Goal: Task Accomplishment & Management: Complete application form

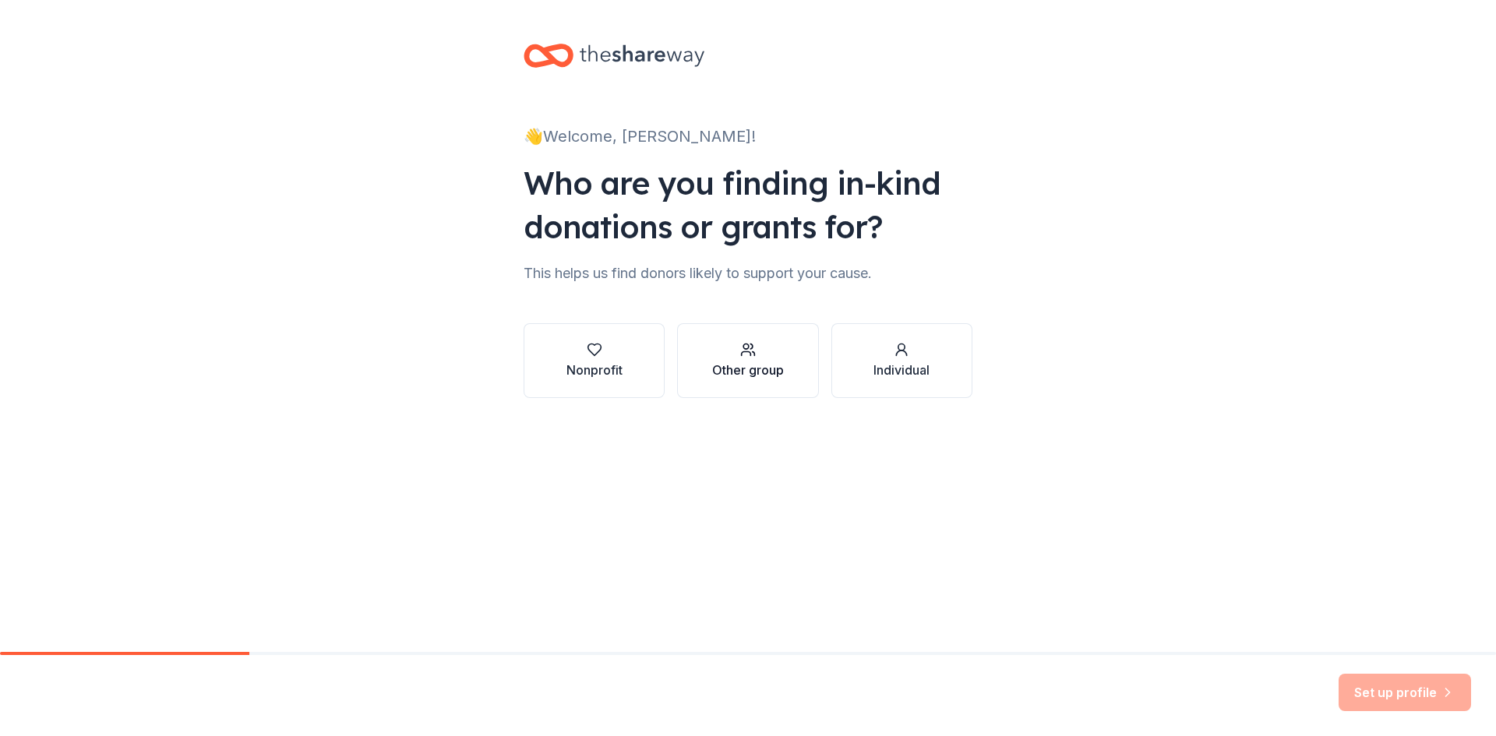
click at [686, 369] on button "Other group" at bounding box center [747, 360] width 141 height 75
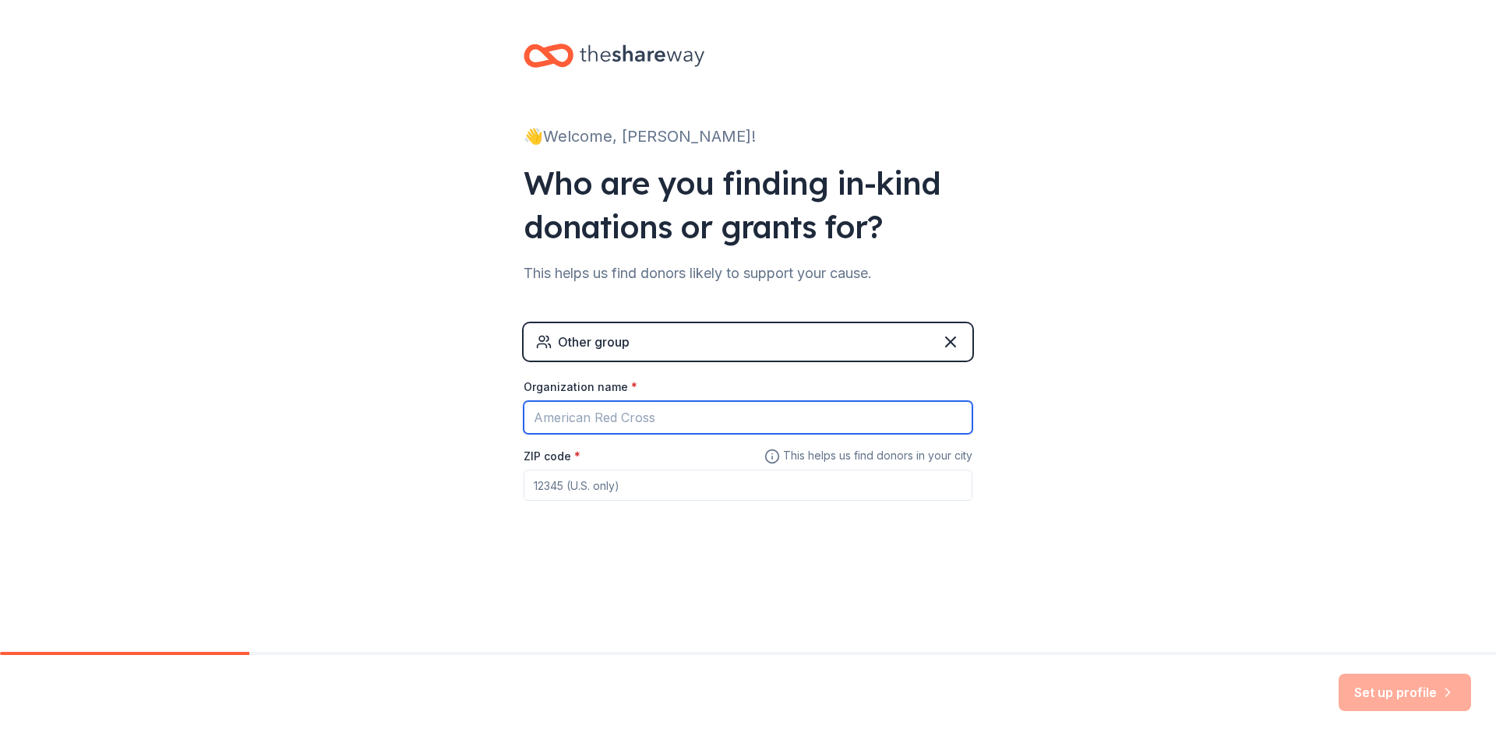
click at [696, 415] on input "Organization name *" at bounding box center [748, 417] width 449 height 33
type input "<"
type input "[PERSON_NAME] ISD ACE"
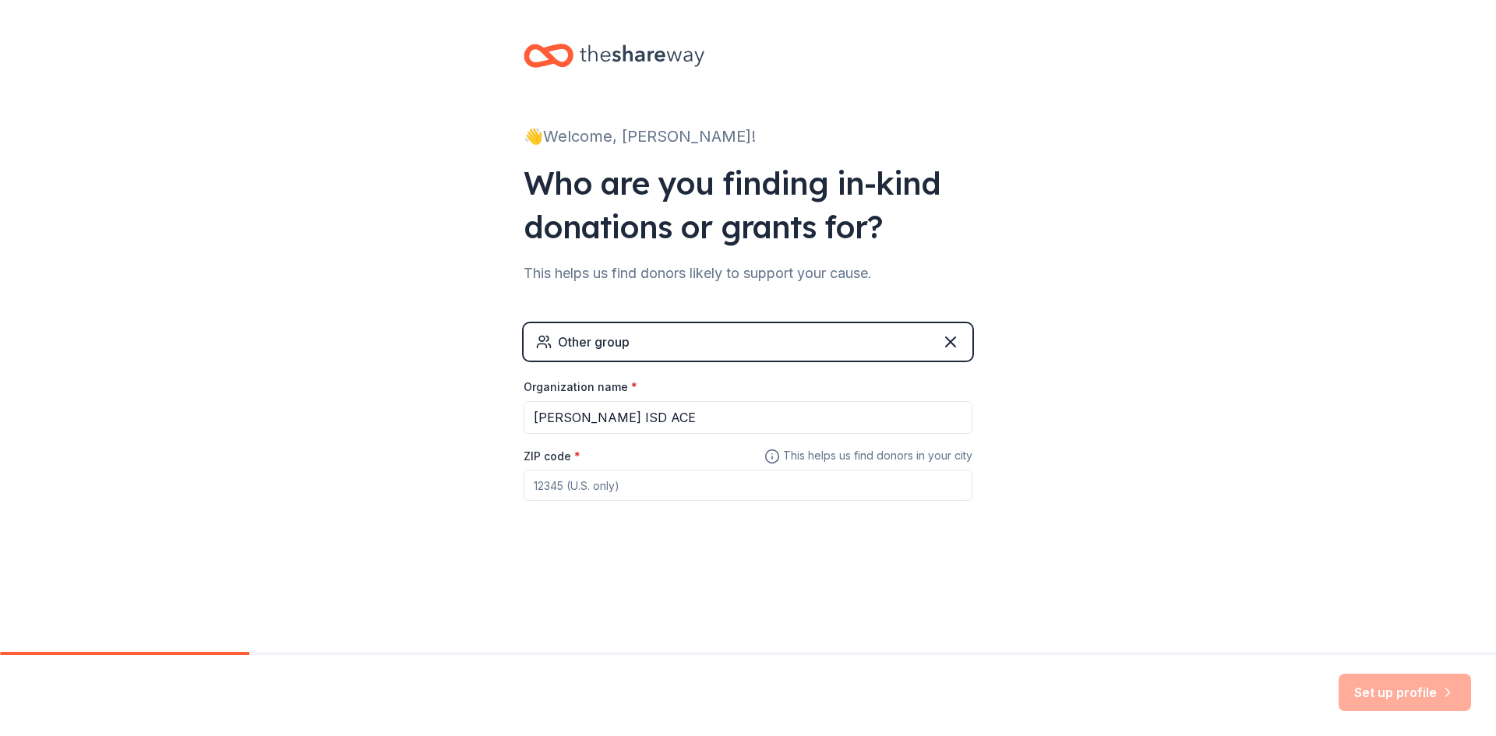
click at [607, 475] on input "ZIP code *" at bounding box center [748, 485] width 449 height 31
type input "76063"
click at [1372, 680] on button "Set up profile" at bounding box center [1405, 692] width 132 height 37
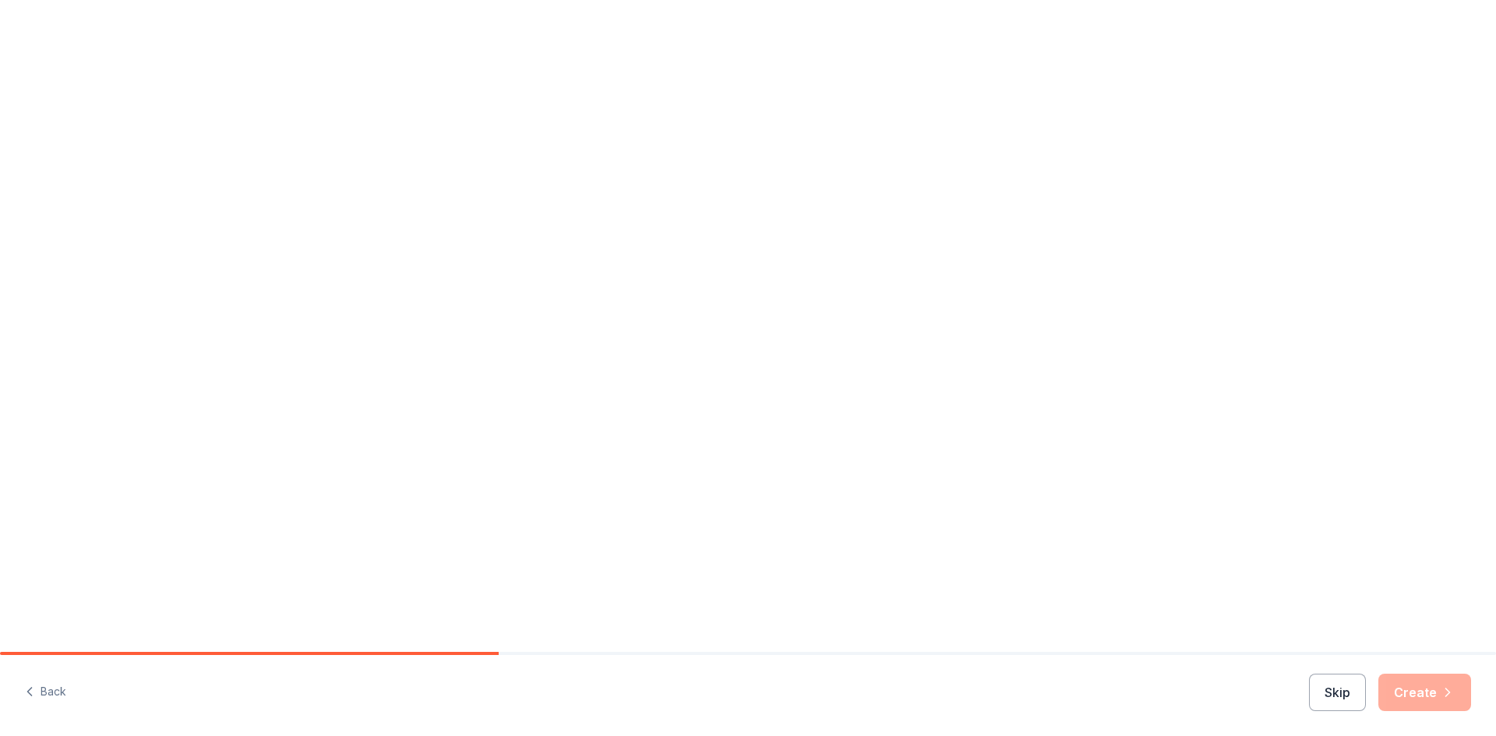
click at [630, 487] on div "Let's finish your profile This helps us personalize your experience. How long h…" at bounding box center [748, 326] width 1496 height 652
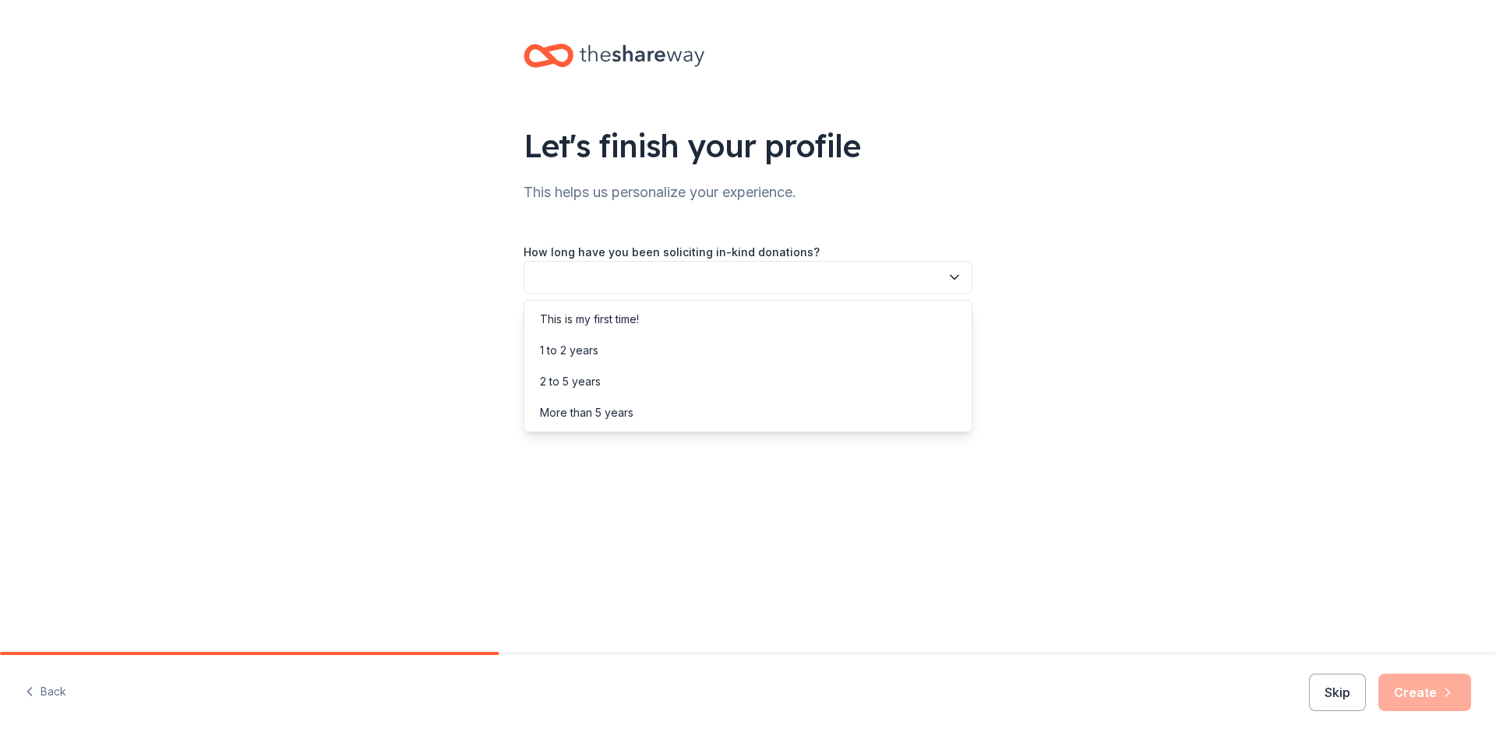
click at [700, 277] on button "button" at bounding box center [748, 277] width 449 height 33
click at [653, 356] on div "1 to 2 years" at bounding box center [748, 350] width 441 height 31
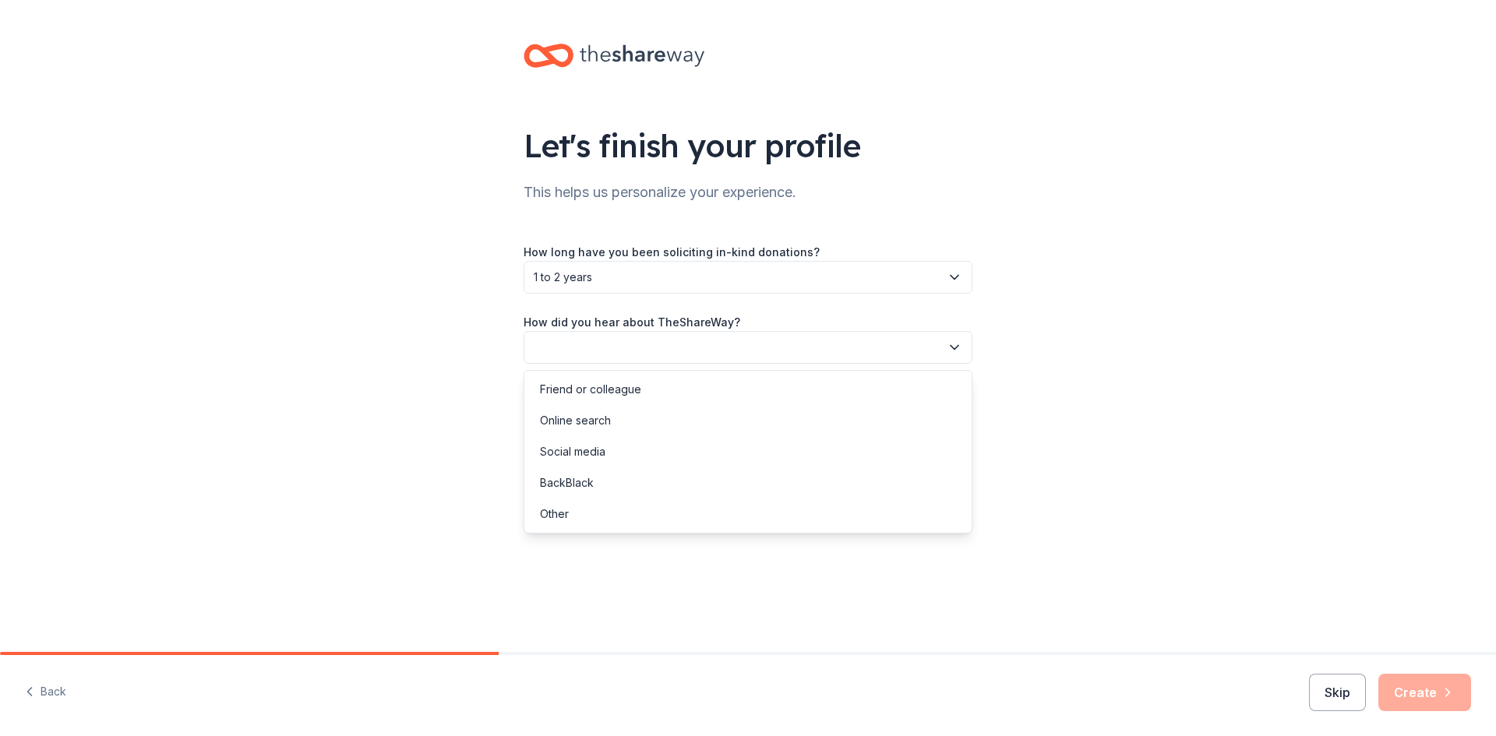
click at [657, 348] on button "button" at bounding box center [748, 347] width 449 height 33
click at [645, 424] on div "Online search" at bounding box center [748, 420] width 441 height 31
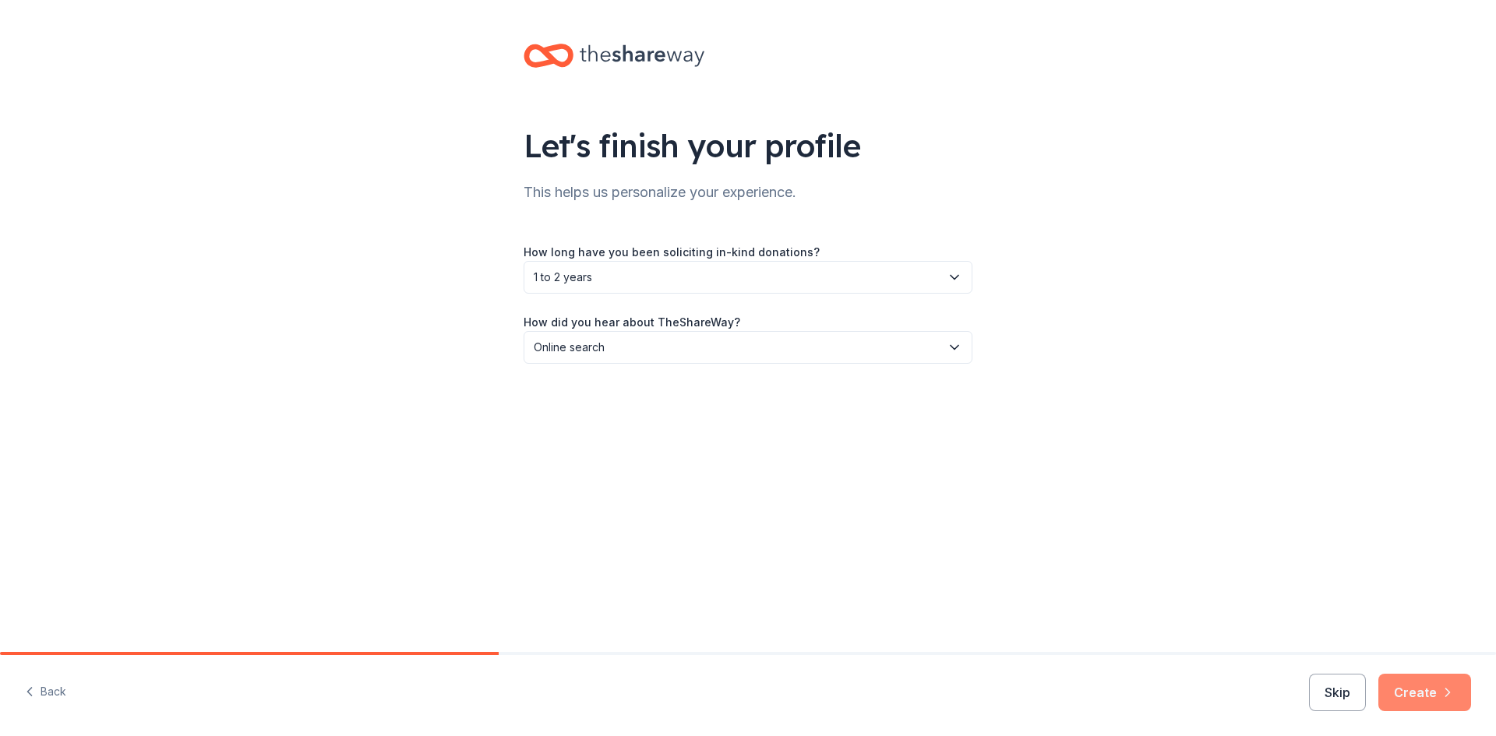
click at [1413, 697] on button "Create" at bounding box center [1425, 692] width 93 height 37
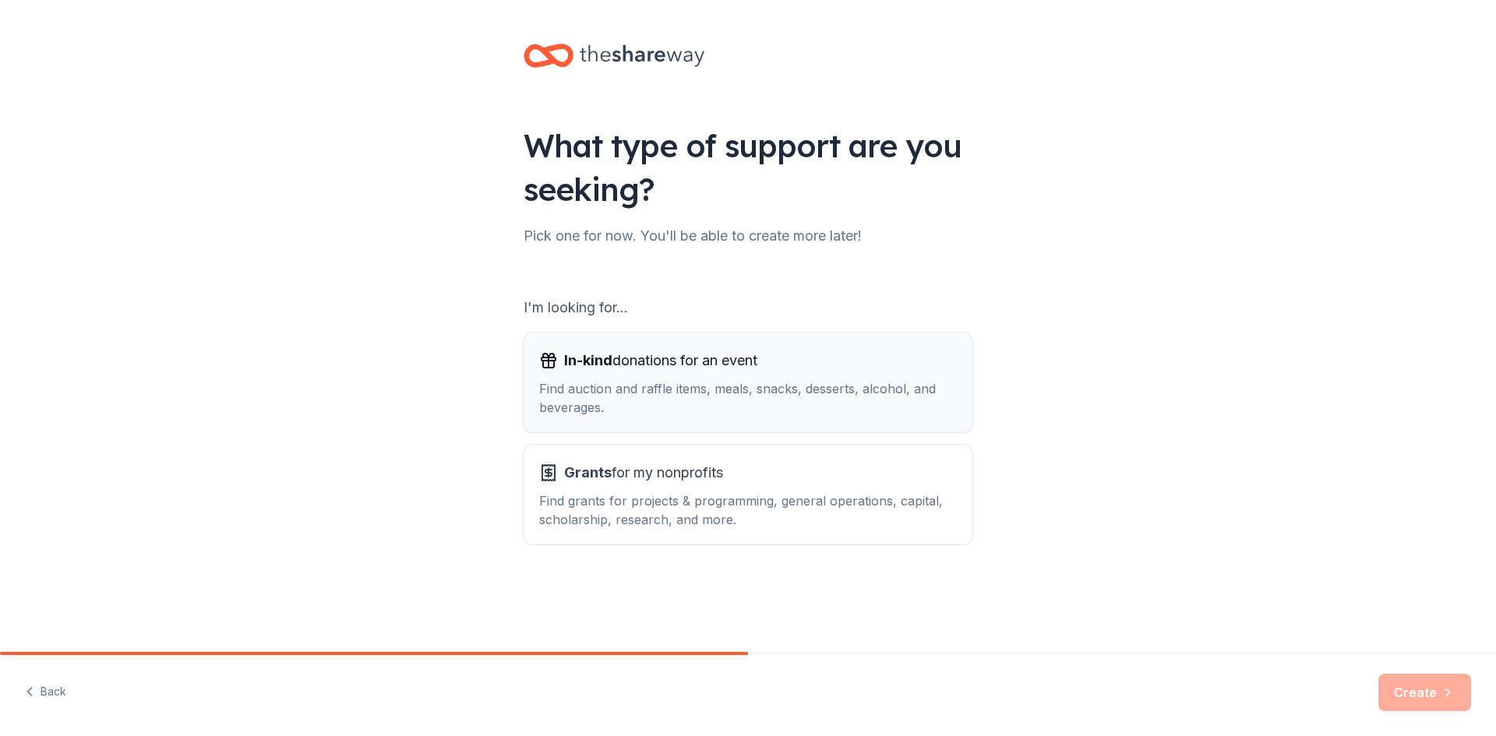
click at [691, 394] on div "Find auction and raffle items, meals, snacks, desserts, alcohol, and beverages." at bounding box center [748, 398] width 418 height 37
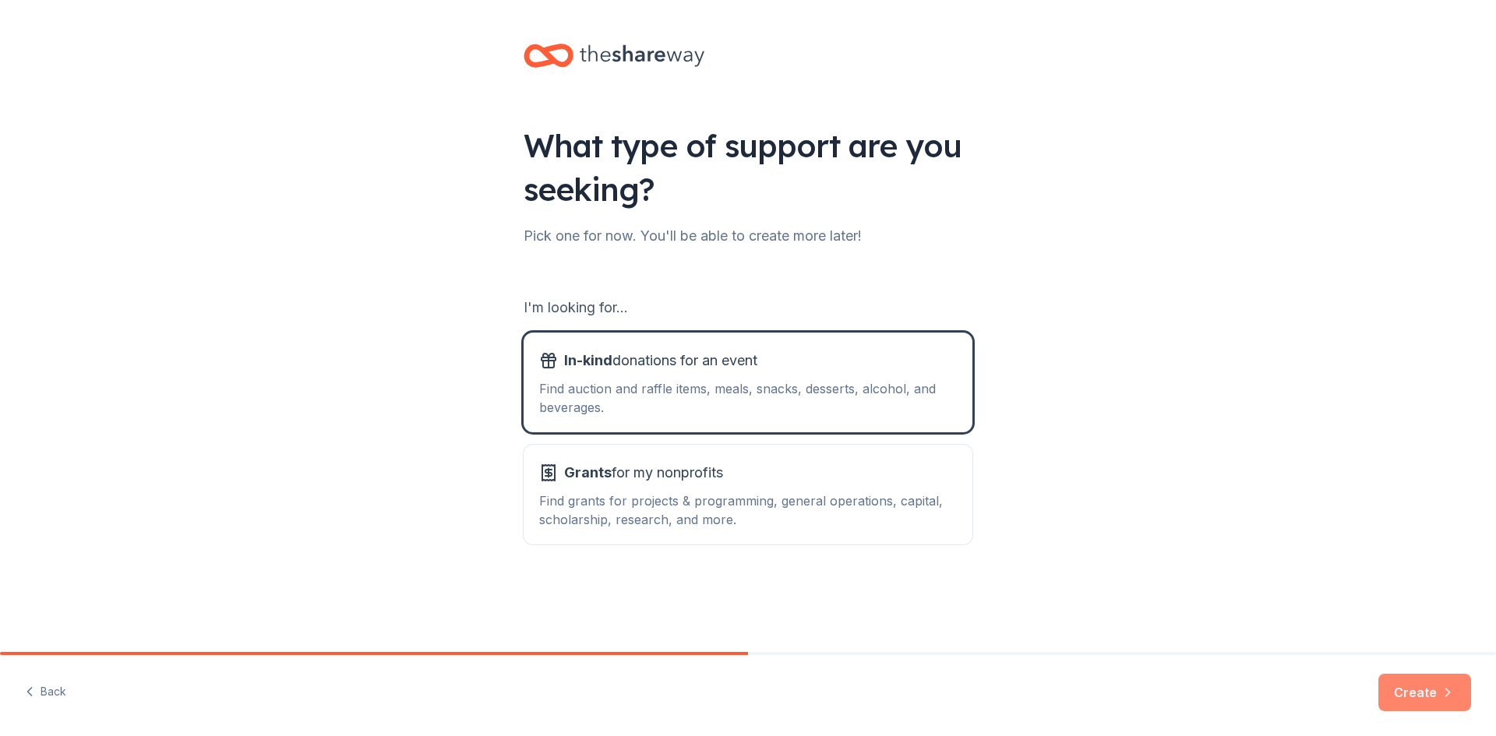
click at [1436, 687] on button "Create" at bounding box center [1425, 692] width 93 height 37
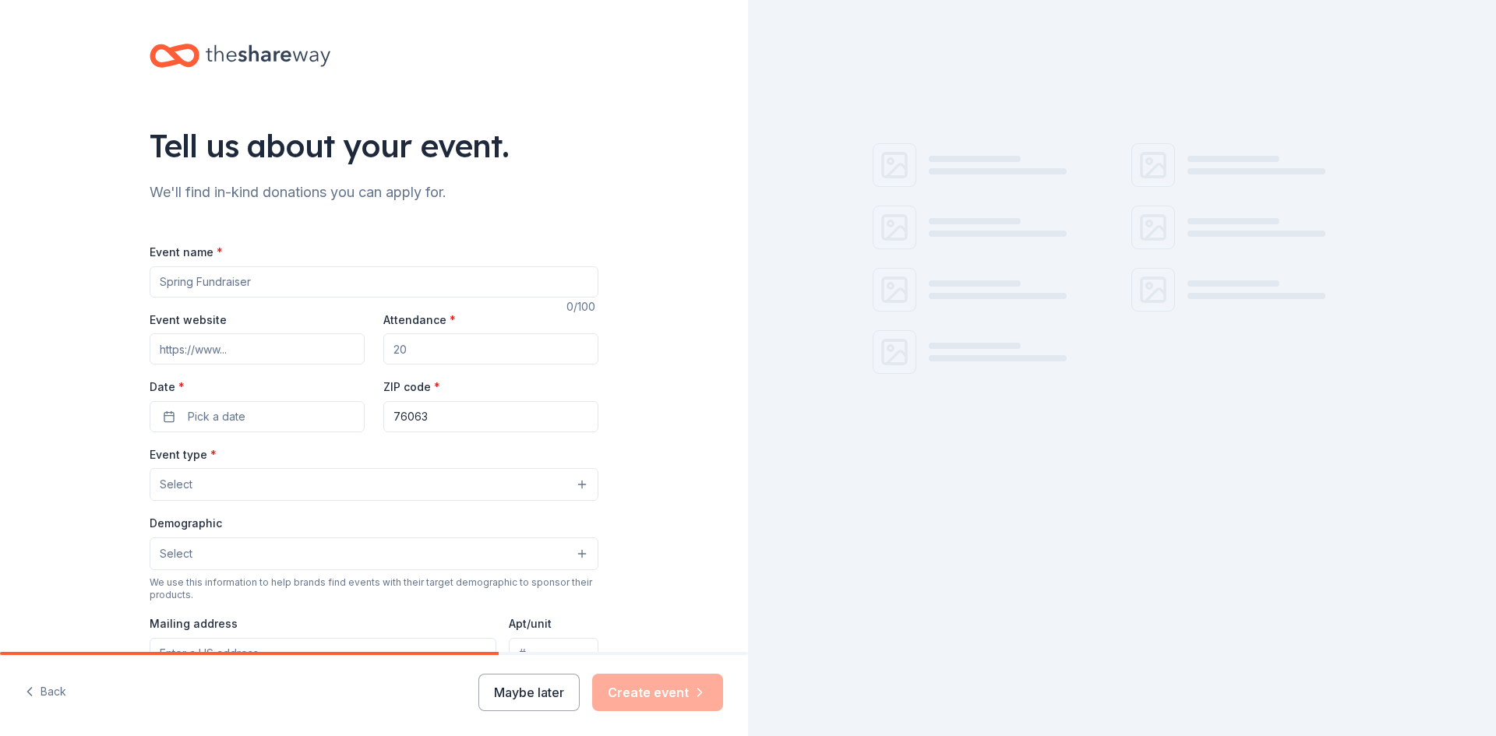
click at [250, 288] on input "Event name *" at bounding box center [374, 282] width 449 height 31
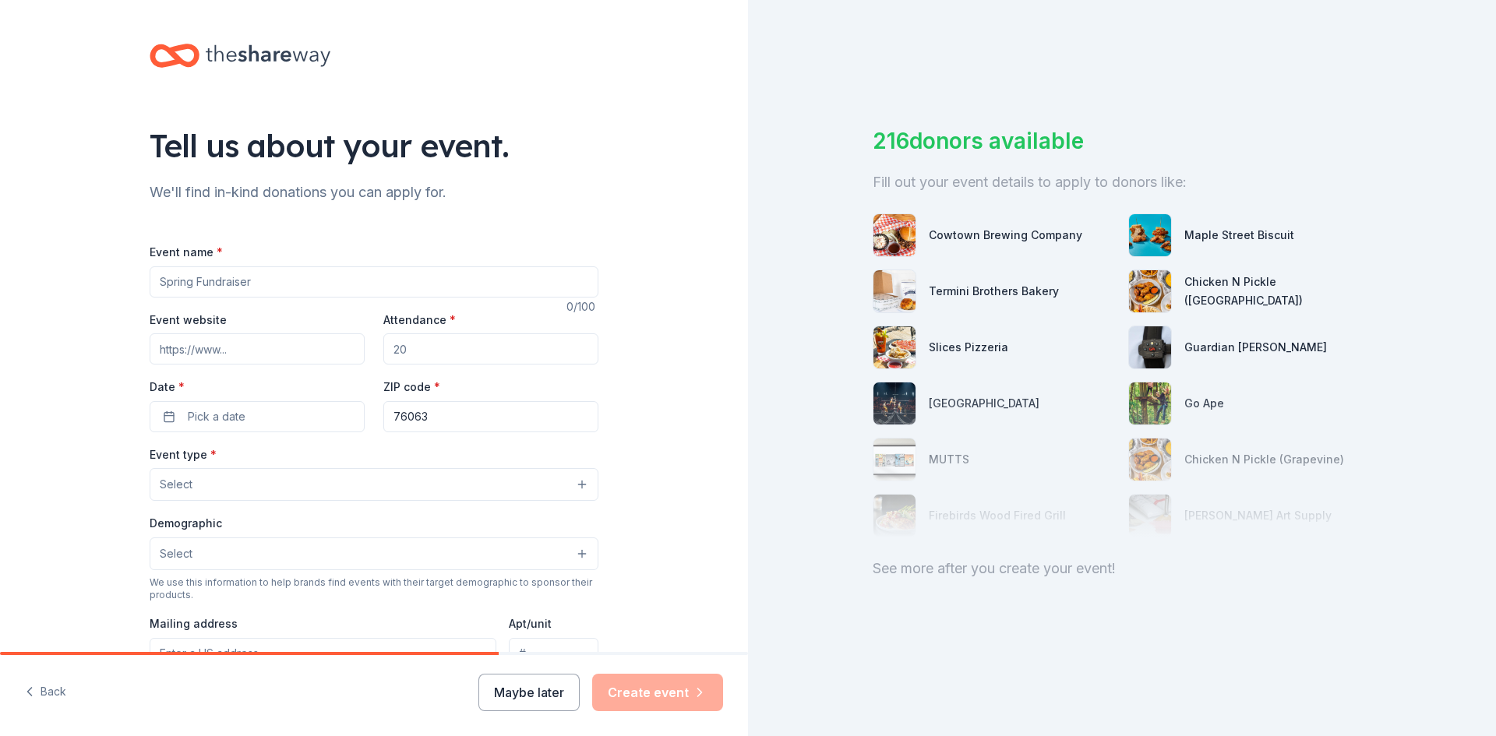
drag, startPoint x: 1394, startPoint y: 0, endPoint x: 489, endPoint y: 79, distance: 908.2
click at [489, 79] on div "Tell us about your event. We'll find in-kind donations you can apply for. Event…" at bounding box center [374, 518] width 499 height 1037
click at [330, 285] on input "Event name *" at bounding box center [374, 282] width 449 height 31
type input "Gobble And Gather"
click at [245, 420] on button "Pick a date" at bounding box center [257, 416] width 215 height 31
